Goal: Obtain resource: Download file/media

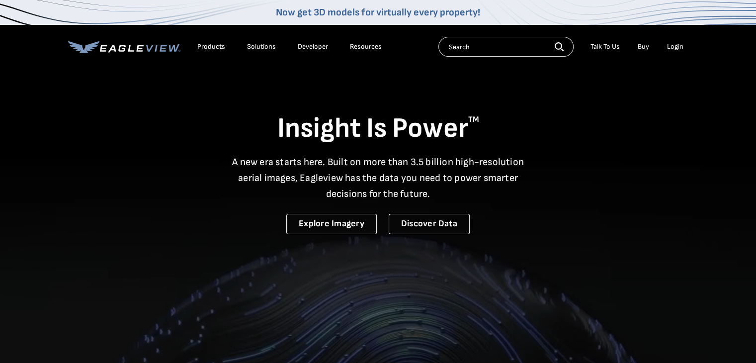
click at [675, 47] on div "Login" at bounding box center [675, 46] width 16 height 9
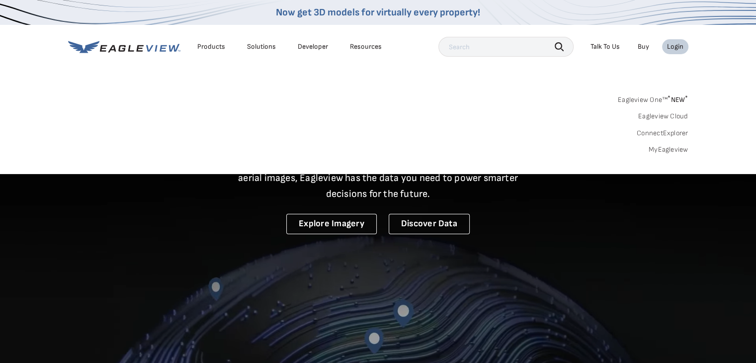
click at [670, 151] on link "MyEagleview" at bounding box center [669, 149] width 40 height 9
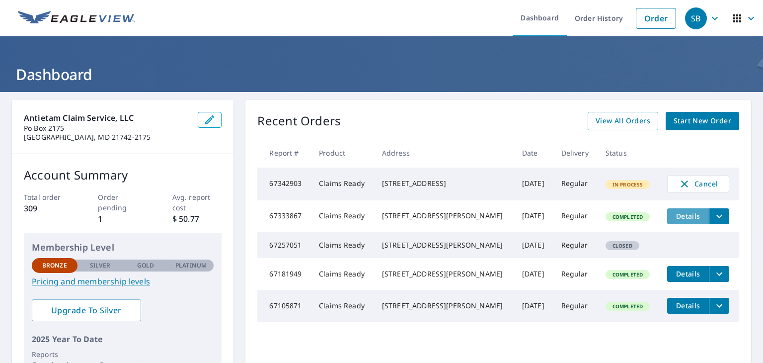
click at [676, 217] on span "Details" at bounding box center [688, 215] width 30 height 9
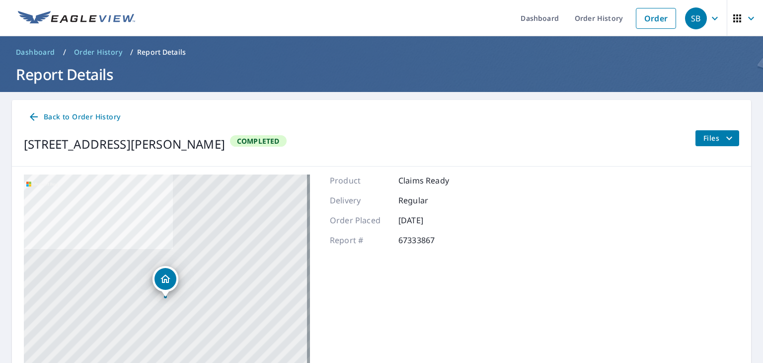
click at [727, 138] on icon "filesDropdownBtn-67333867" at bounding box center [730, 137] width 6 height 3
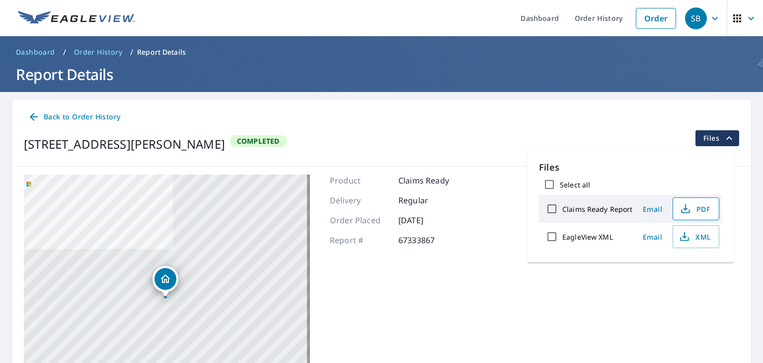
click at [699, 209] on span "PDF" at bounding box center [695, 209] width 32 height 12
click at [32, 114] on icon at bounding box center [34, 117] width 12 height 12
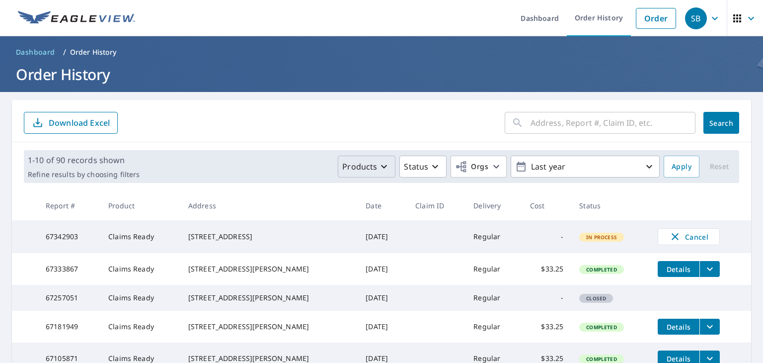
click at [378, 164] on icon "button" at bounding box center [384, 167] width 12 height 12
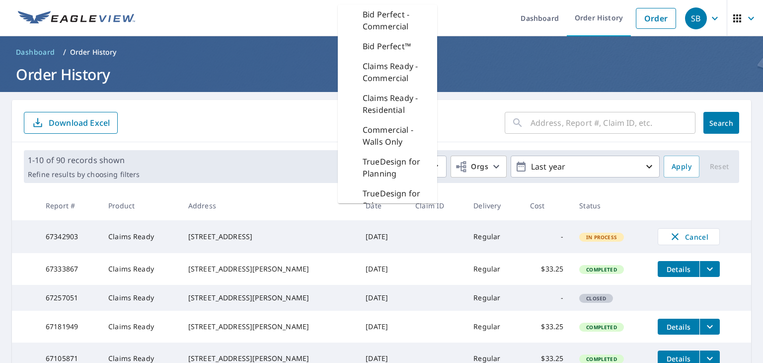
click at [378, 164] on p "TrueDesign for Planning" at bounding box center [396, 168] width 67 height 24
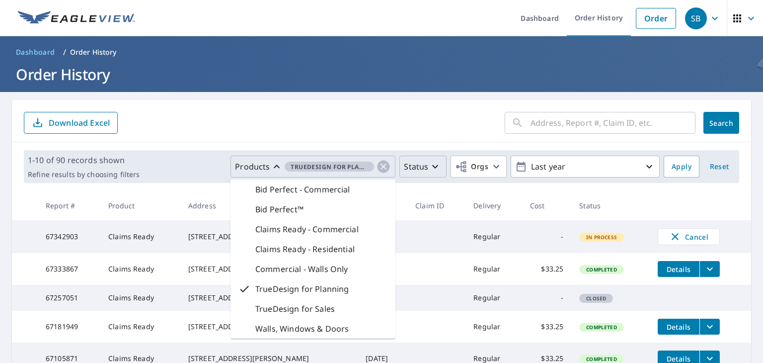
click at [432, 166] on icon "button" at bounding box center [435, 166] width 6 height 3
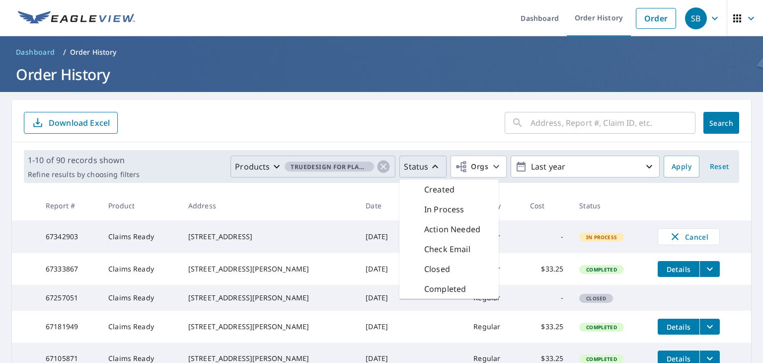
click at [432, 166] on icon "button" at bounding box center [435, 165] width 6 height 3
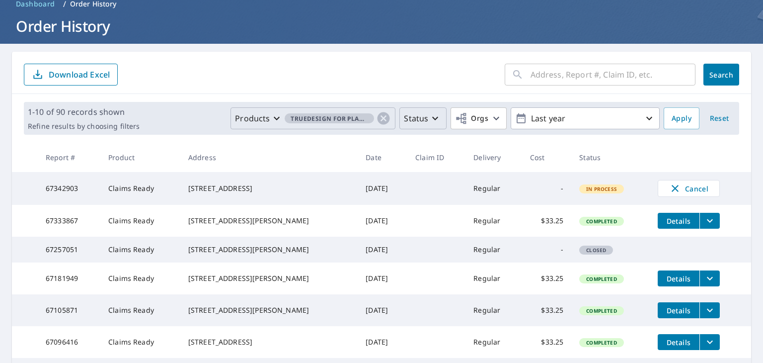
scroll to position [99, 0]
